Goal: Information Seeking & Learning: Learn about a topic

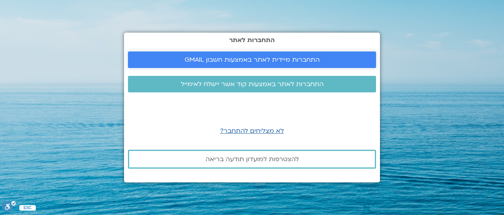
click at [248, 61] on span "התחברות מיידית לאתר באמצעות חשבון GMAIL" at bounding box center [252, 59] width 135 height 7
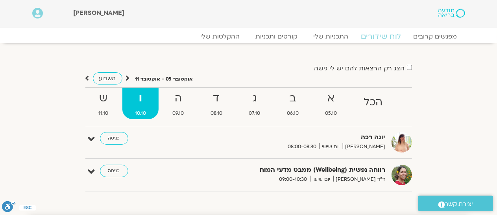
click at [381, 38] on link "לוח שידורים" at bounding box center [380, 36] width 59 height 9
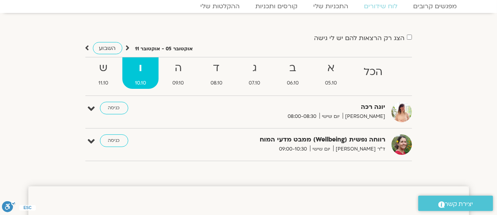
scroll to position [39, 0]
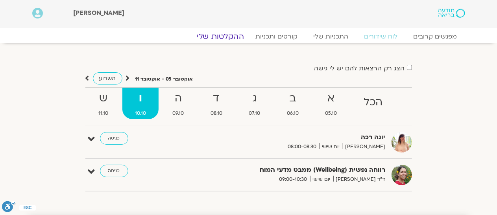
click at [226, 35] on link "ההקלטות שלי" at bounding box center [220, 36] width 66 height 9
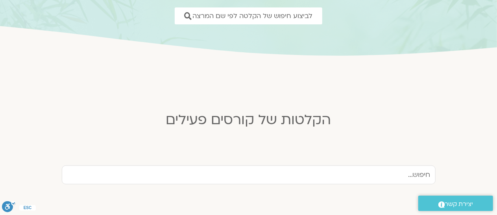
scroll to position [118, 0]
click at [393, 172] on input "text" at bounding box center [249, 175] width 374 height 19
type input "X"
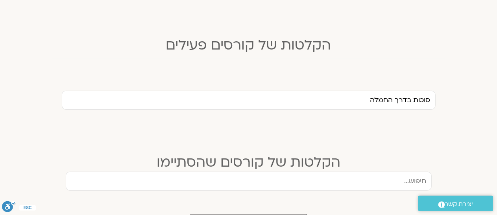
scroll to position [236, 0]
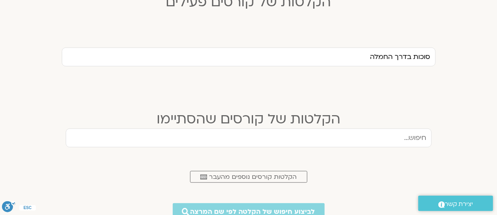
type input "סוכות בדרך החמלה"
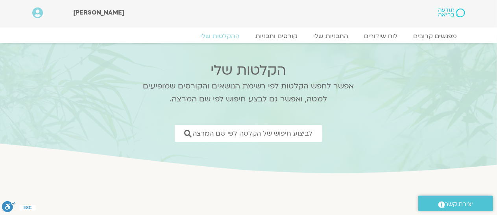
scroll to position [0, 0]
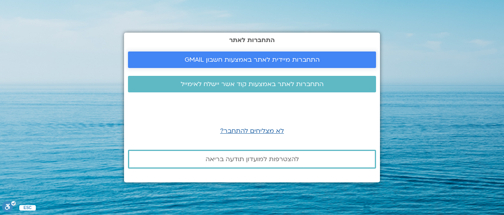
click at [229, 59] on span "התחברות מיידית לאתר באמצעות חשבון GMAIL" at bounding box center [252, 59] width 135 height 7
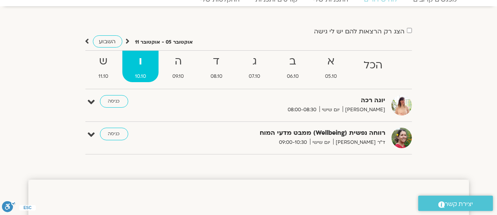
scroll to position [79, 0]
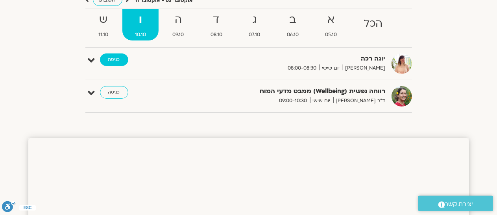
click at [114, 59] on link "כניסה" at bounding box center [114, 60] width 28 height 13
